Goal: Task Accomplishment & Management: Manage account settings

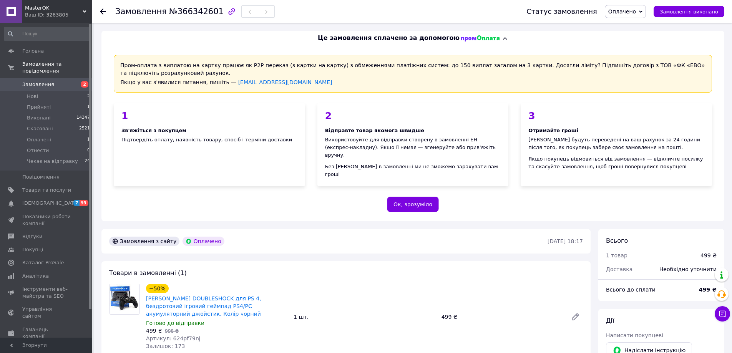
scroll to position [154, 0]
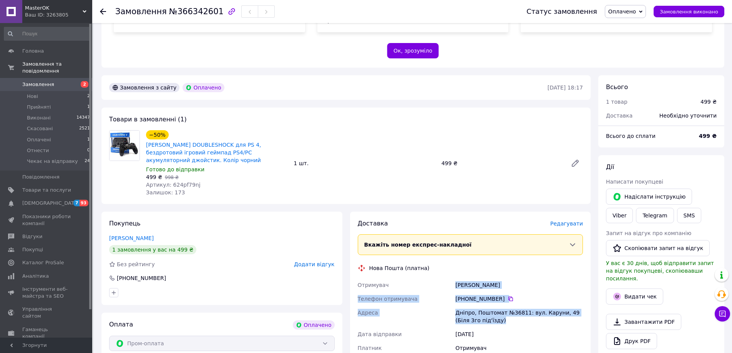
drag, startPoint x: 489, startPoint y: 308, endPoint x: 449, endPoint y: 273, distance: 53.4
click at [449, 278] on div "Отримувач [PERSON_NAME] Телефон отримувача +380 63 283 26 [GEOGRAPHIC_DATA]: ву…" at bounding box center [470, 323] width 229 height 91
copy div "Отримувач [PERSON_NAME] Телефон отримувача +380 63 283 26 [GEOGRAPHIC_DATA]: ву…"
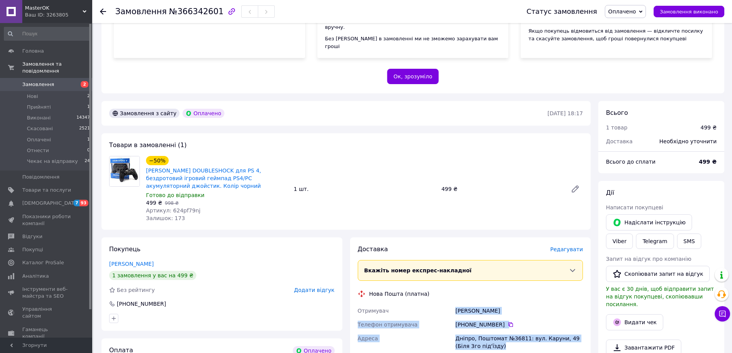
scroll to position [115, 0]
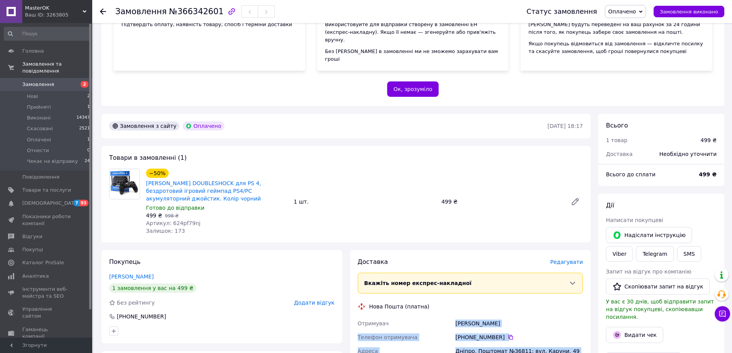
click at [623, 13] on span "Оплачено" at bounding box center [623, 11] width 28 height 6
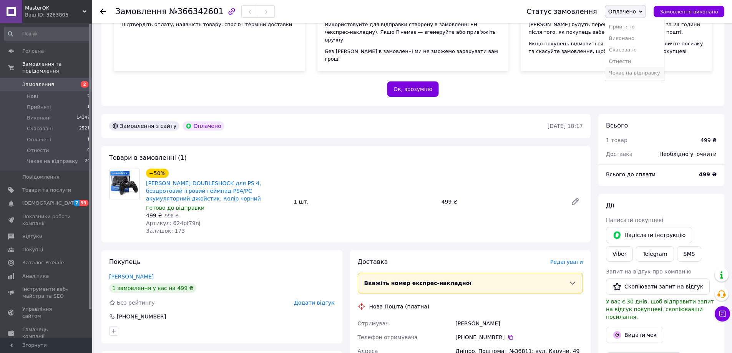
click at [625, 74] on li "Чекає на відправку" at bounding box center [635, 73] width 59 height 12
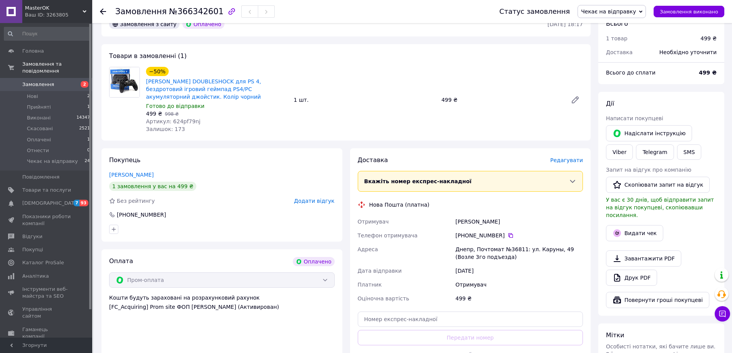
scroll to position [231, 0]
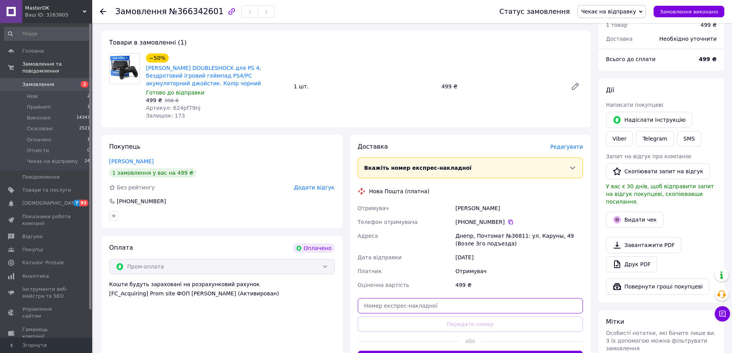
click at [469, 298] on input "text" at bounding box center [471, 305] width 226 height 15
paste input "20451269239287"
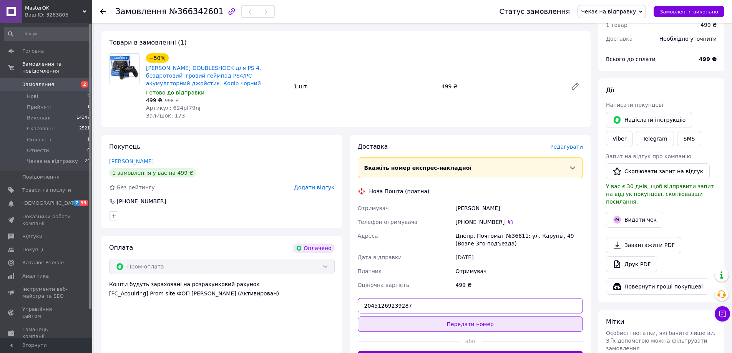
type input "20451269239287"
click at [469, 317] on button "Передати номер" at bounding box center [471, 324] width 226 height 15
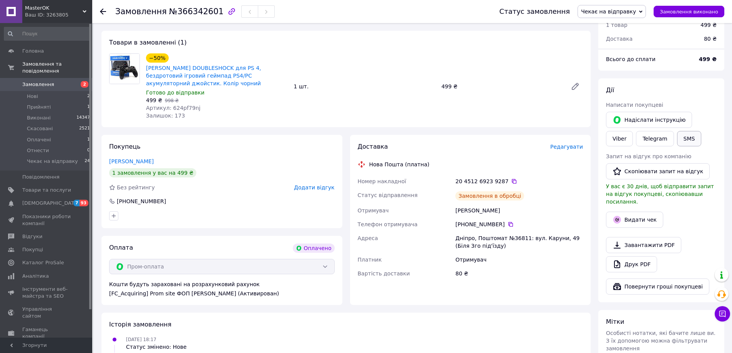
click at [677, 131] on button "SMS" at bounding box center [689, 138] width 25 height 15
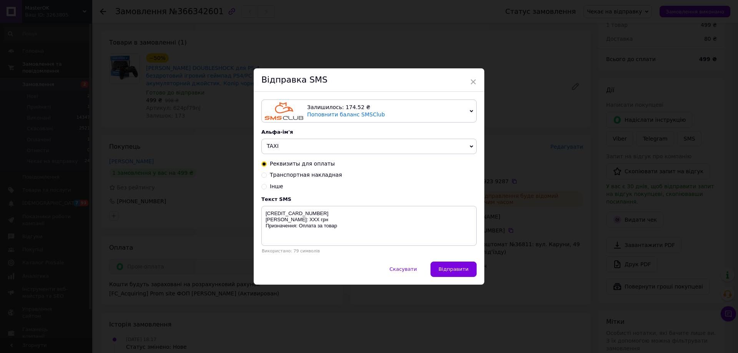
click at [286, 174] on span "Транспортная накладная" at bounding box center [306, 175] width 72 height 6
click at [267, 174] on input "Транспортная накладная" at bounding box center [263, 174] width 5 height 5
radio input "true"
radio input "false"
click at [291, 217] on textarea "ТТН XXXXXXXXXXXXXX Дякую за покупку в магазині [DOMAIN_NAME]" at bounding box center [368, 226] width 215 height 40
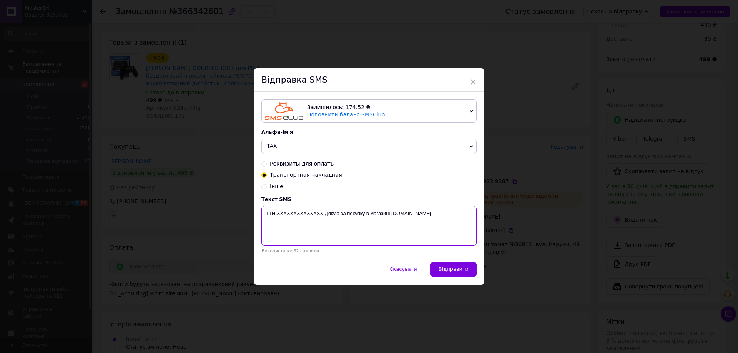
click at [291, 216] on textarea "ТТН XXXXXXXXXXXXXX Дякую за покупку в магазині [DOMAIN_NAME]" at bounding box center [368, 226] width 215 height 40
paste textarea "20451269239287"
type textarea "ТТН 20451269239287 Дякую за покупку в магазині [DOMAIN_NAME]"
click at [452, 265] on button "Відправити" at bounding box center [454, 269] width 46 height 15
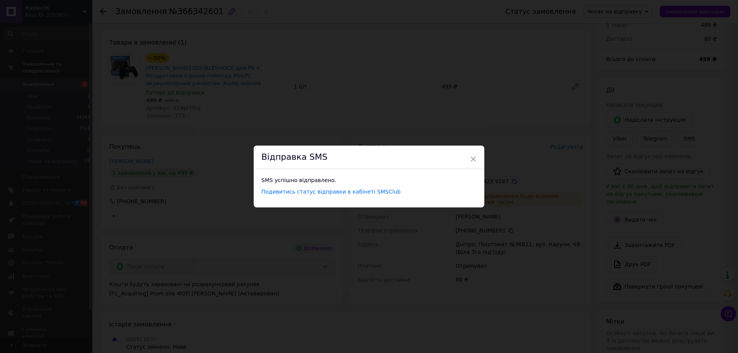
click at [496, 96] on div "× Відправка SMS SMS успішно відправлено. Подивитись статус відправки в кабінеті…" at bounding box center [369, 176] width 738 height 353
